Goal: Find specific page/section: Find specific page/section

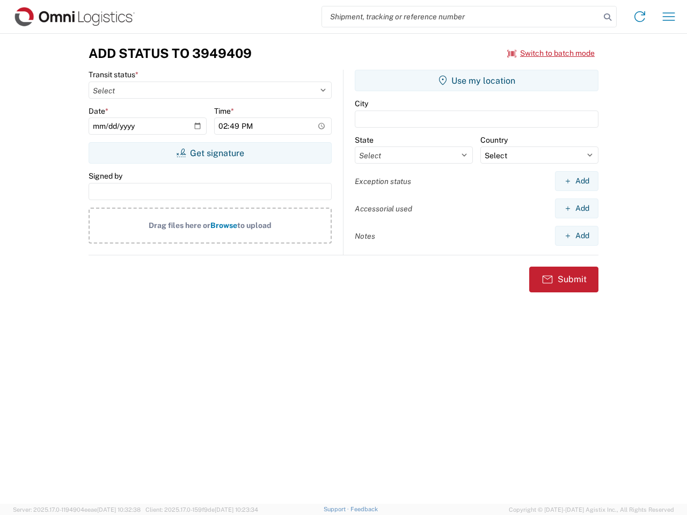
click at [461, 17] on input "search" at bounding box center [461, 16] width 278 height 20
click at [607, 17] on icon at bounding box center [607, 17] width 15 height 15
click at [639, 17] on icon at bounding box center [639, 16] width 17 height 17
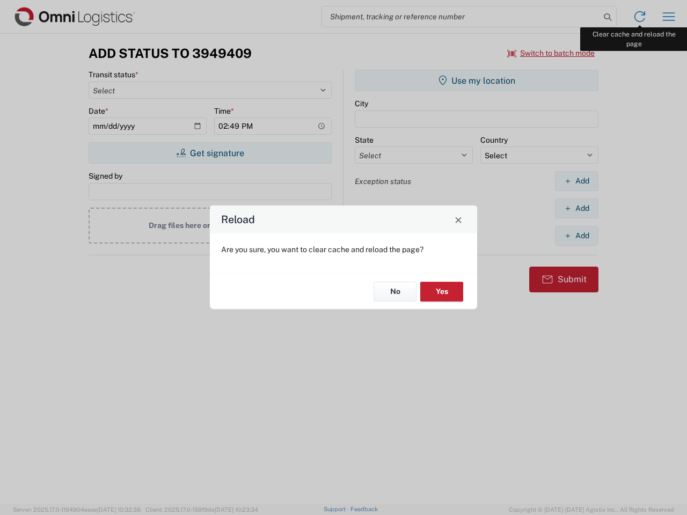
click at [668, 17] on div "Reload Are you sure, you want to clear cache and reload the page? No Yes" at bounding box center [343, 257] width 687 height 515
click at [551, 53] on div "Reload Are you sure, you want to clear cache and reload the page? No Yes" at bounding box center [343, 257] width 687 height 515
click at [210, 153] on div "Reload Are you sure, you want to clear cache and reload the page? No Yes" at bounding box center [343, 257] width 687 height 515
click at [476, 80] on div "Reload Are you sure, you want to clear cache and reload the page? No Yes" at bounding box center [343, 257] width 687 height 515
click at [576, 181] on div "Reload Are you sure, you want to clear cache and reload the page? No Yes" at bounding box center [343, 257] width 687 height 515
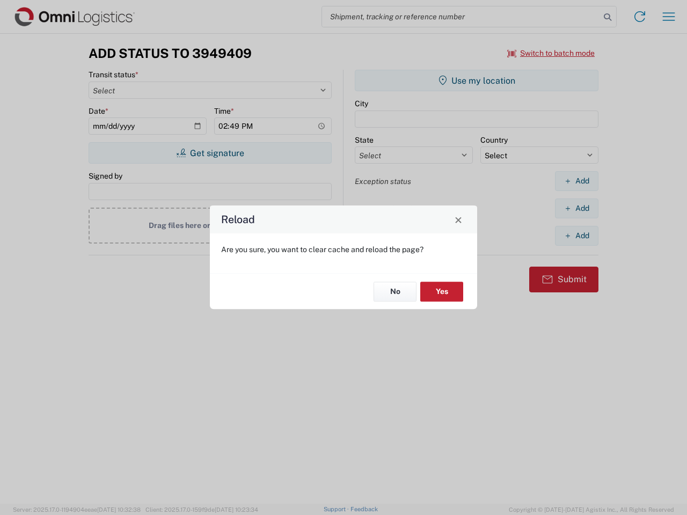
click at [576, 208] on div "Reload Are you sure, you want to clear cache and reload the page? No Yes" at bounding box center [343, 257] width 687 height 515
click at [576, 236] on div "Reload Are you sure, you want to clear cache and reload the page? No Yes" at bounding box center [343, 257] width 687 height 515
